Goal: Information Seeking & Learning: Learn about a topic

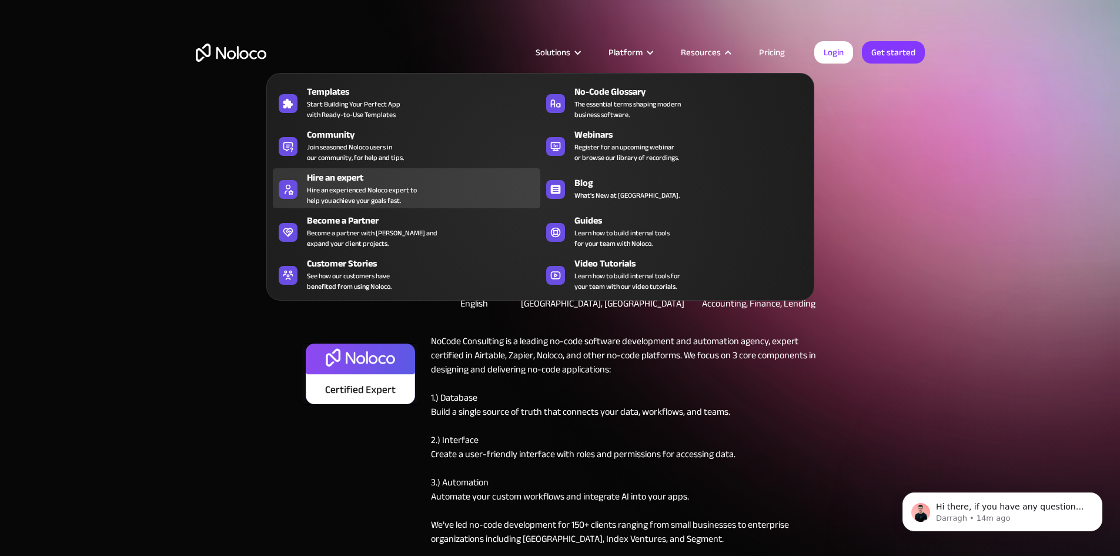
click at [395, 199] on div "Hire an experienced Noloco expert to help you achieve your goals fast." at bounding box center [362, 195] width 110 height 21
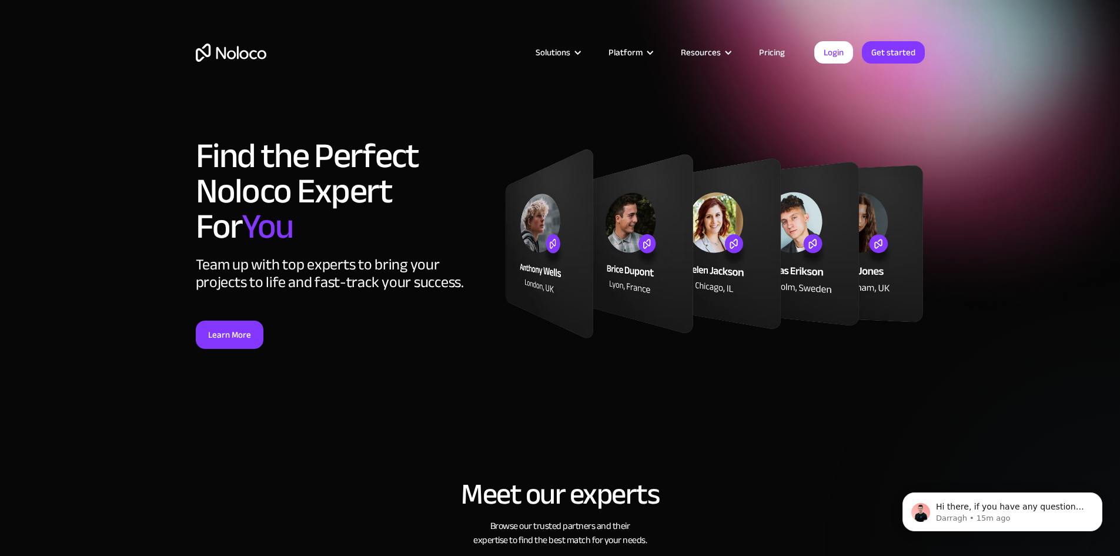
click at [549, 281] on img at bounding box center [715, 244] width 421 height 192
click at [770, 50] on link "Pricing" at bounding box center [772, 52] width 55 height 15
